Goal: Book appointment/travel/reservation

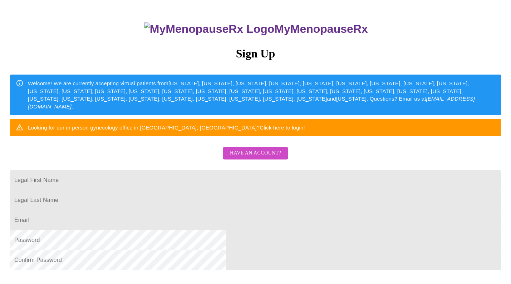
scroll to position [45, 0]
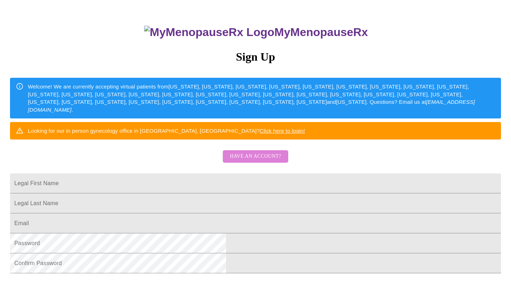
click at [256, 161] on span "Have an account?" at bounding box center [255, 156] width 51 height 9
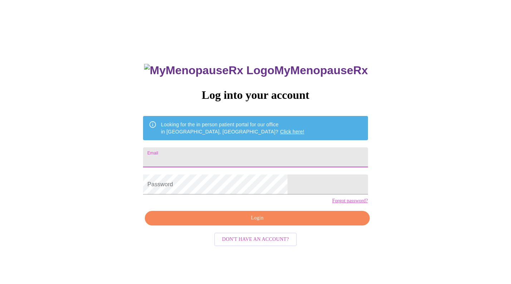
click at [217, 157] on input "Email" at bounding box center [255, 158] width 224 height 20
type input "[PERSON_NAME][EMAIL_ADDRESS][DOMAIN_NAME]"
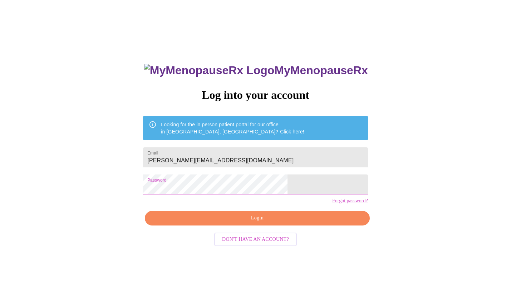
click at [254, 223] on span "Login" at bounding box center [257, 218] width 208 height 9
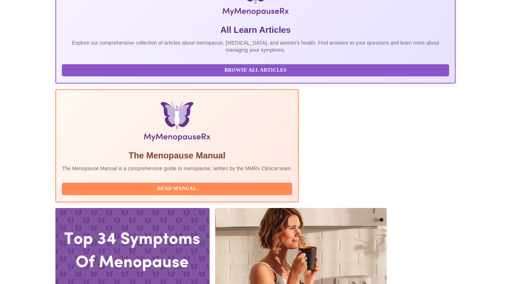
scroll to position [140, 0]
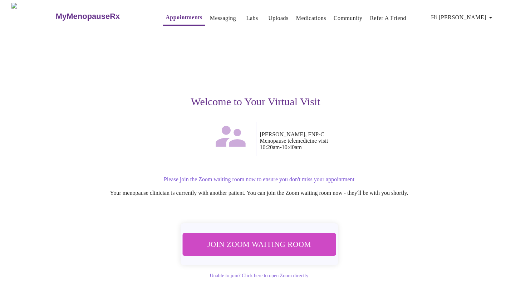
click at [253, 241] on span "Join Zoom Waiting Room" at bounding box center [259, 244] width 136 height 13
